Goal: Find specific page/section

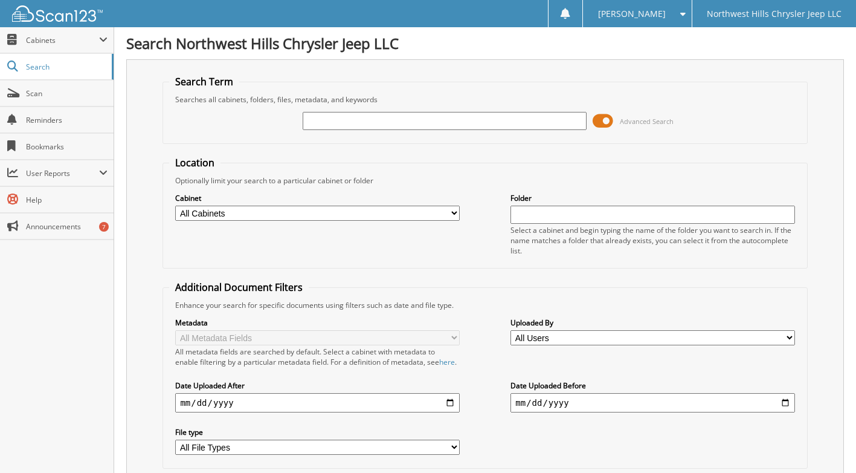
click at [332, 121] on input "text" at bounding box center [445, 121] width 284 height 18
click at [361, 116] on input "2405" at bounding box center [445, 121] width 284 height 18
type input "2405788"
click at [603, 123] on span at bounding box center [603, 121] width 21 height 18
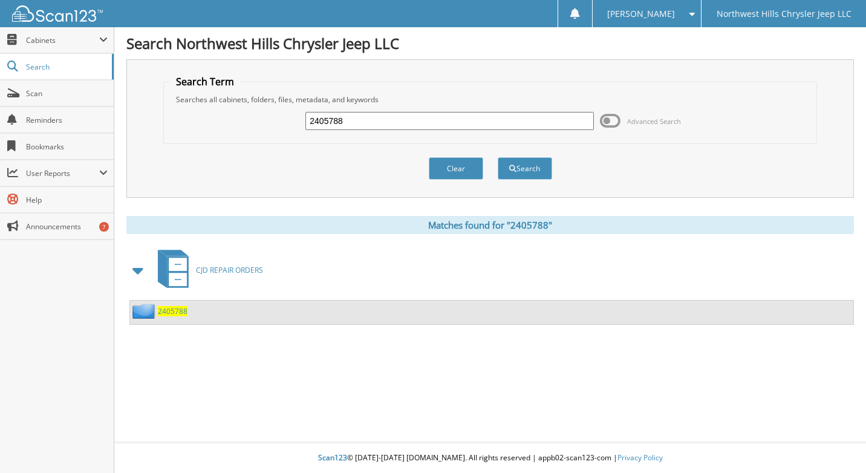
click at [230, 268] on span "CJD REPAIR ORDERS" at bounding box center [229, 270] width 67 height 10
click at [173, 309] on span "2405788" at bounding box center [173, 311] width 30 height 10
